Goal: Find specific page/section: Find specific page/section

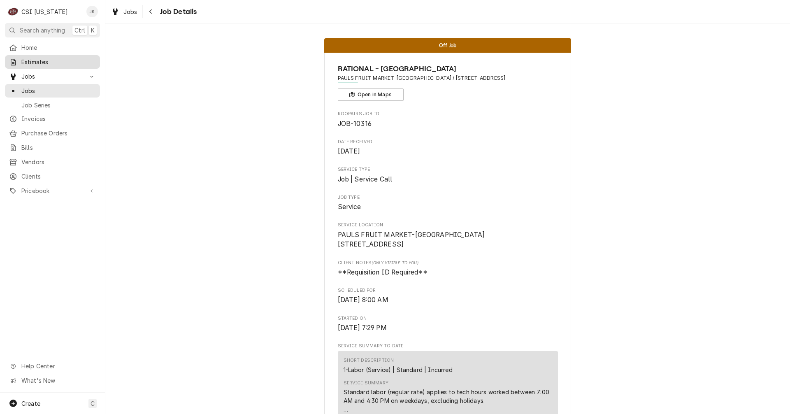
click at [22, 60] on span "Estimates" at bounding box center [58, 62] width 74 height 9
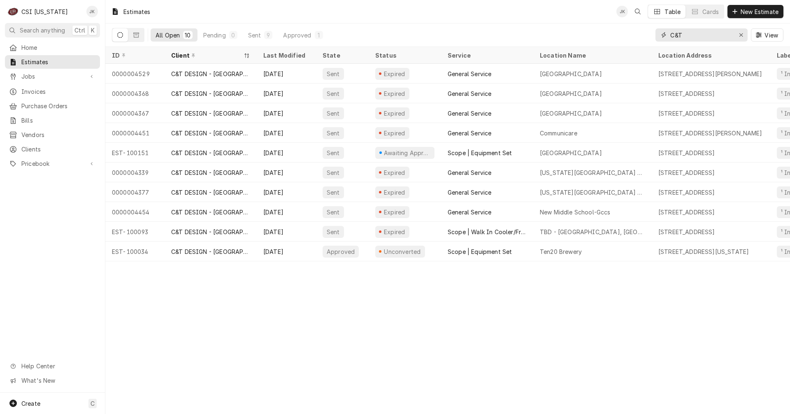
drag, startPoint x: 684, startPoint y: 35, endPoint x: 606, endPoint y: 32, distance: 78.2
click at [606, 32] on div "All Open 10 Pending 0 Sent 9 Approved 1 C&T View" at bounding box center [447, 34] width 671 height 23
type input "y"
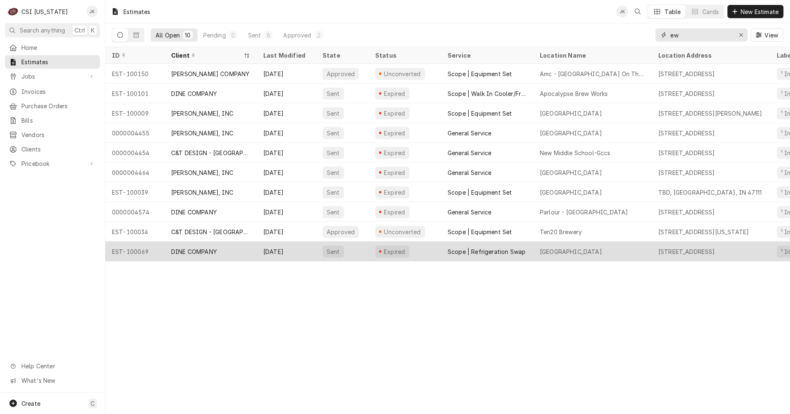
type input "ew"
click at [589, 249] on div "Yew Dell Botanical Gardens" at bounding box center [571, 251] width 62 height 9
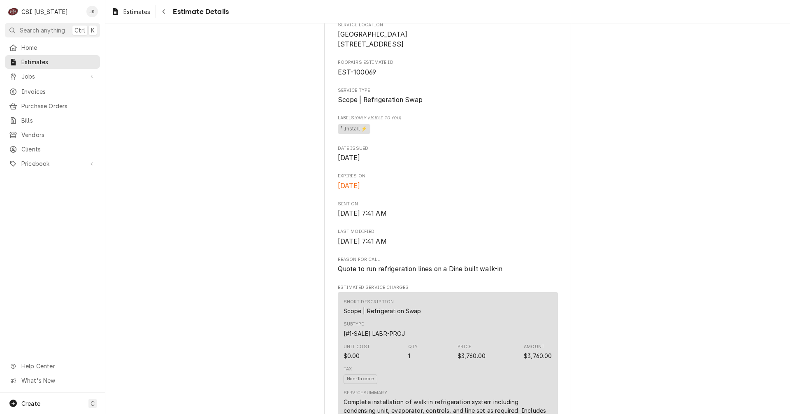
scroll to position [165, 0]
